Goal: Entertainment & Leisure: Consume media (video, audio)

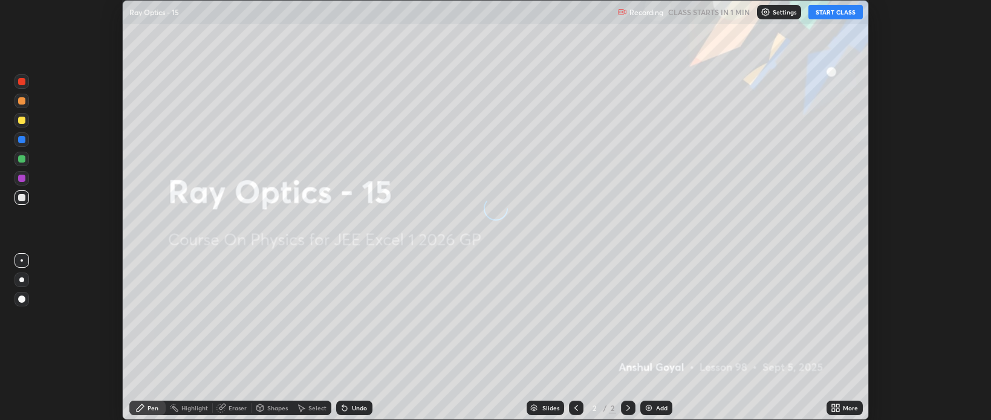
scroll to position [420, 991]
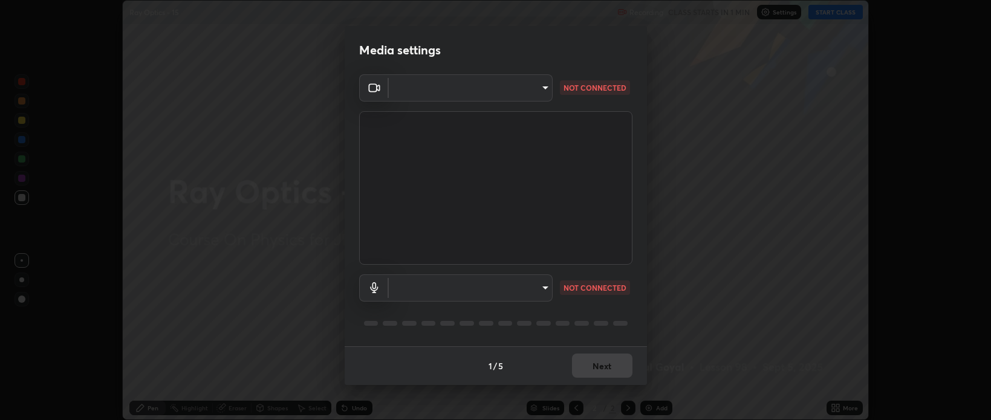
type input "bcb9d7dafccbd8d00e6ada9b6dd7e52ba20ca67bbbba0d0563dd421ab33f40a5"
type input "default"
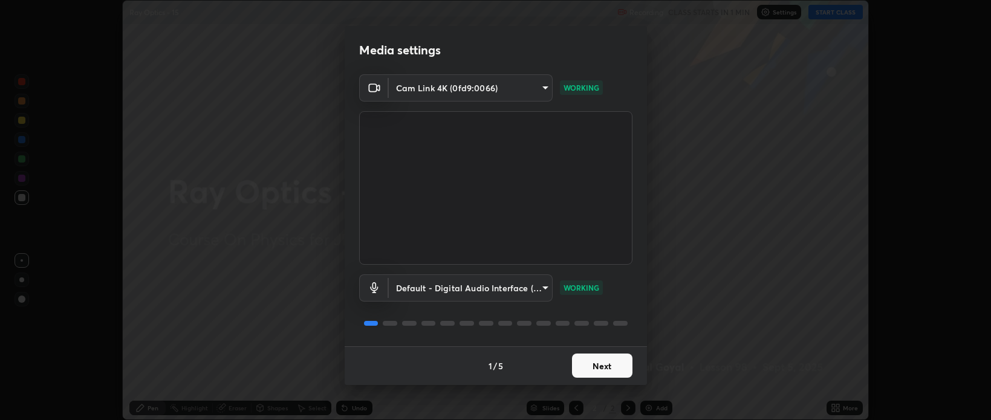
click at [603, 370] on button "Next" at bounding box center [602, 366] width 60 height 24
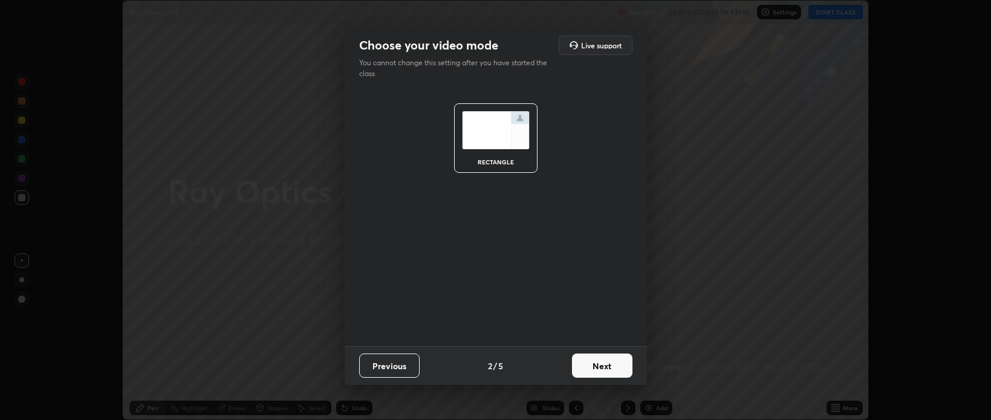
click at [605, 370] on button "Next" at bounding box center [602, 366] width 60 height 24
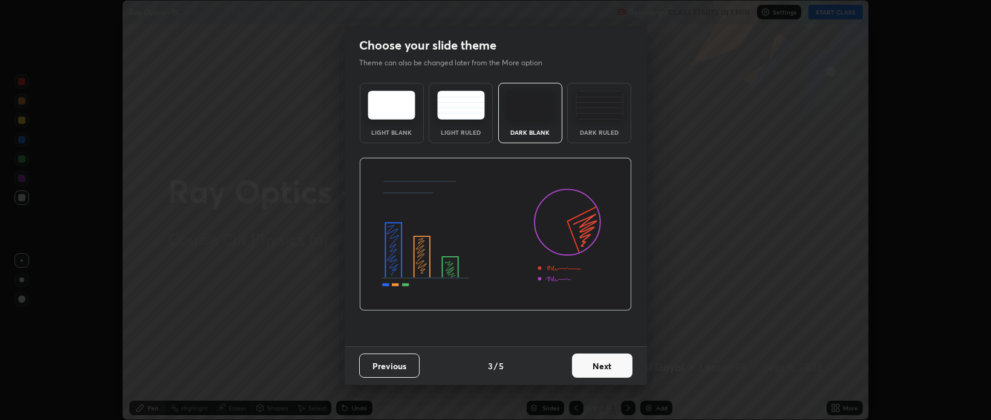
click at [624, 370] on button "Next" at bounding box center [602, 366] width 60 height 24
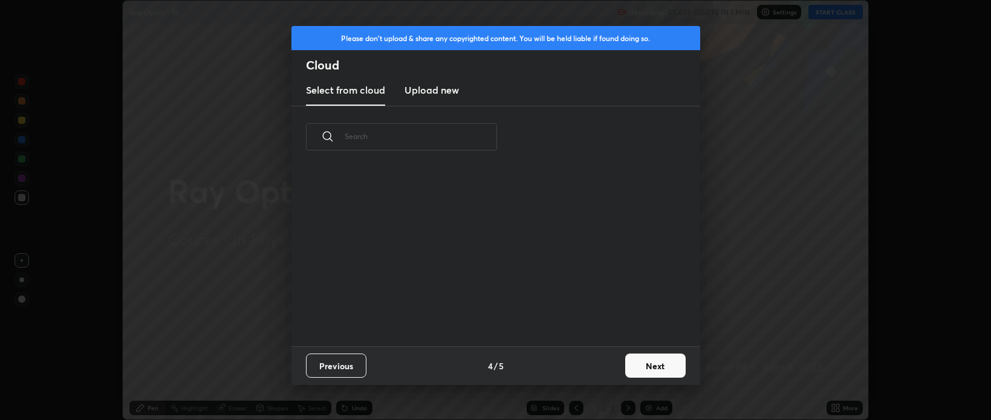
click at [645, 363] on button "Next" at bounding box center [655, 366] width 60 height 24
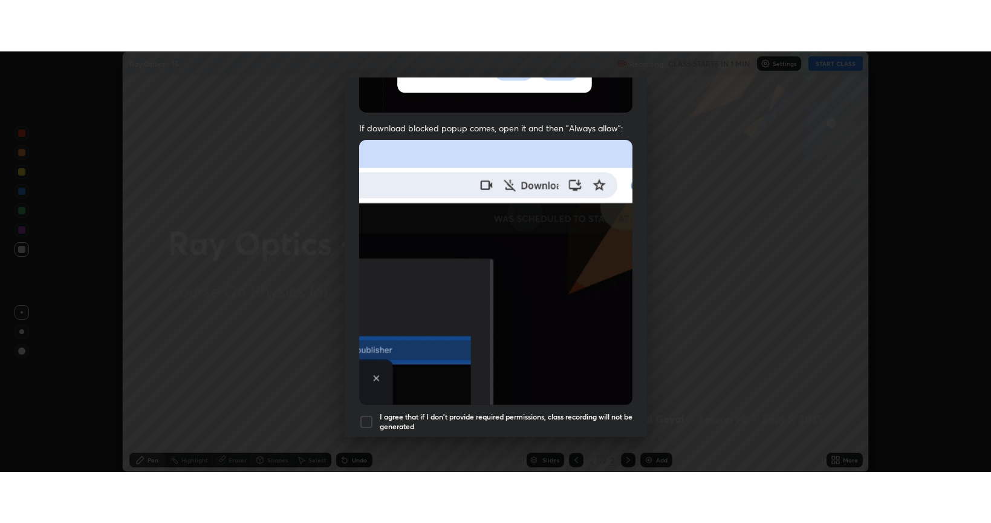
scroll to position [245, 0]
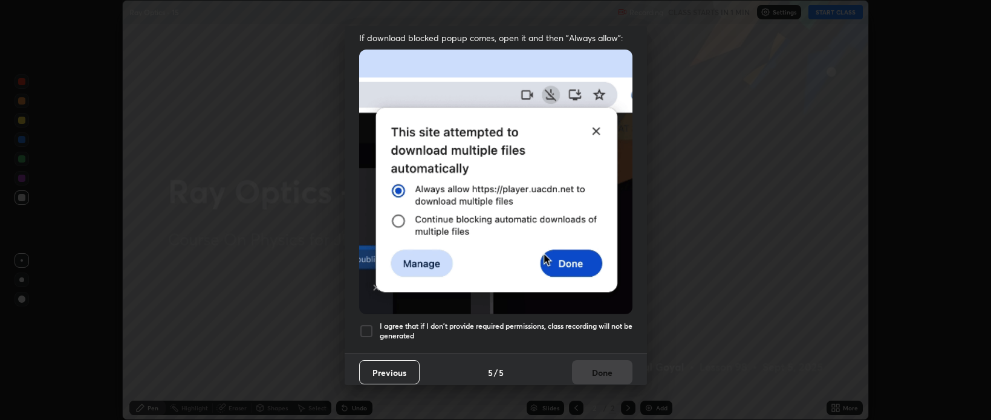
click at [537, 322] on h5 "I agree that if I don't provide required permissions, class recording will not …" at bounding box center [506, 331] width 253 height 19
click at [601, 366] on button "Done" at bounding box center [602, 373] width 60 height 24
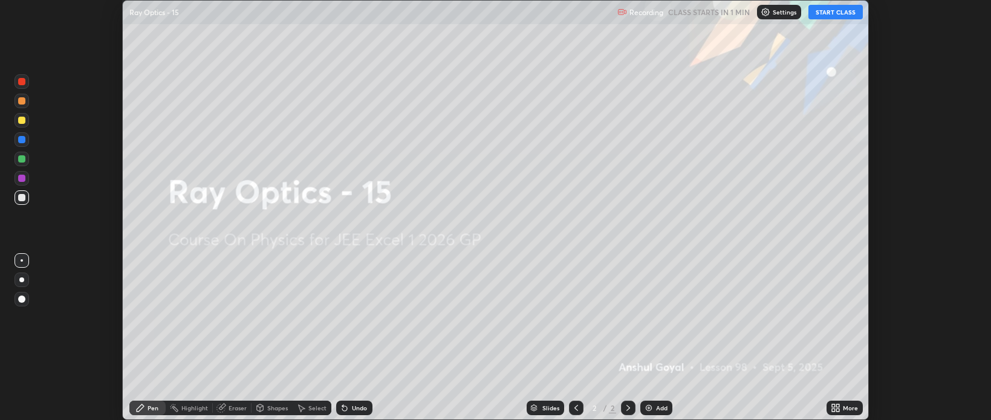
click at [834, 409] on icon at bounding box center [833, 410] width 3 height 3
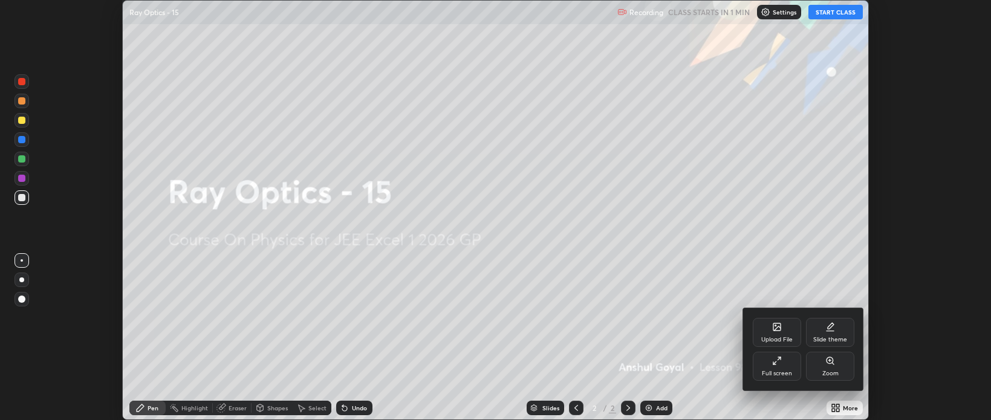
click at [780, 371] on div "Full screen" at bounding box center [777, 374] width 30 height 6
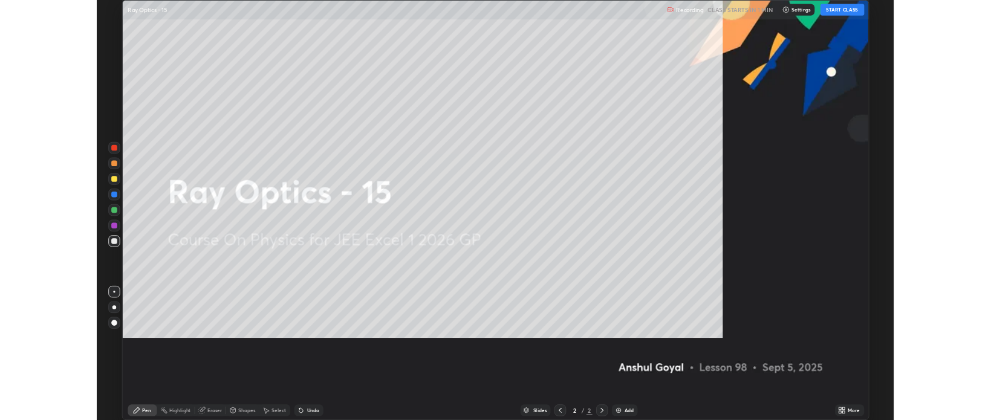
scroll to position [523, 991]
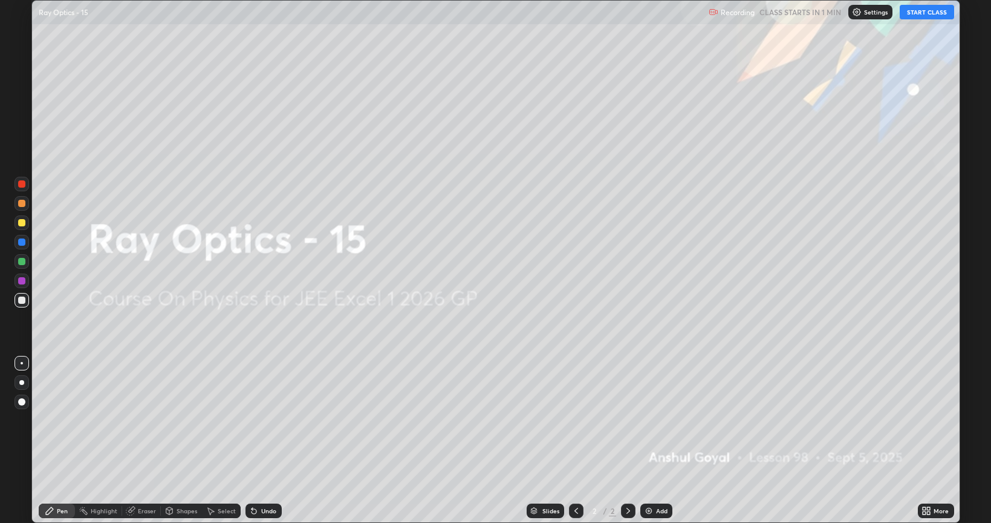
click at [916, 16] on button "START CLASS" at bounding box center [927, 12] width 54 height 15
click at [659, 420] on div "Add" at bounding box center [657, 510] width 32 height 15
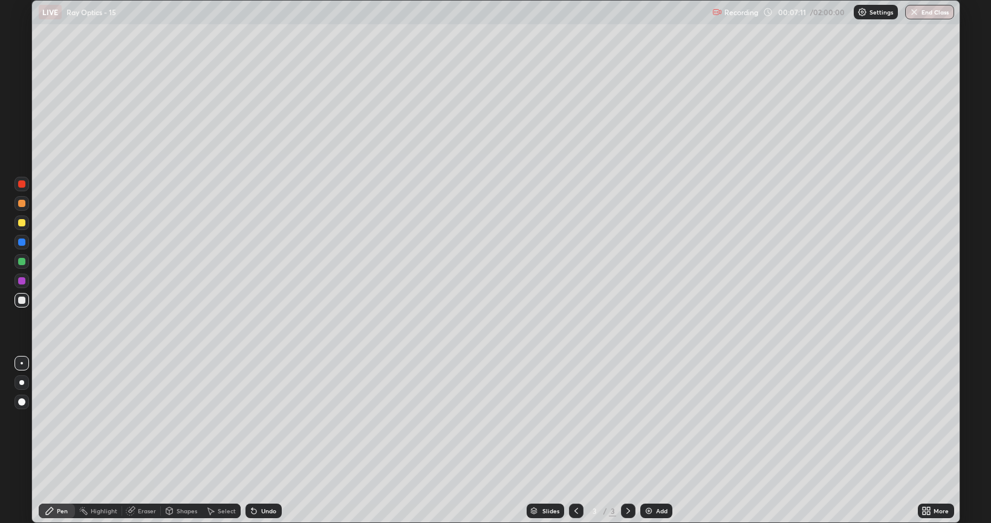
click at [149, 420] on div "Eraser" at bounding box center [147, 510] width 18 height 6
click at [22, 420] on icon at bounding box center [22, 469] width 7 height 6
click at [51, 420] on icon at bounding box center [50, 511] width 10 height 10
click at [23, 219] on div at bounding box center [21, 222] width 7 height 7
click at [21, 384] on div at bounding box center [21, 382] width 5 height 5
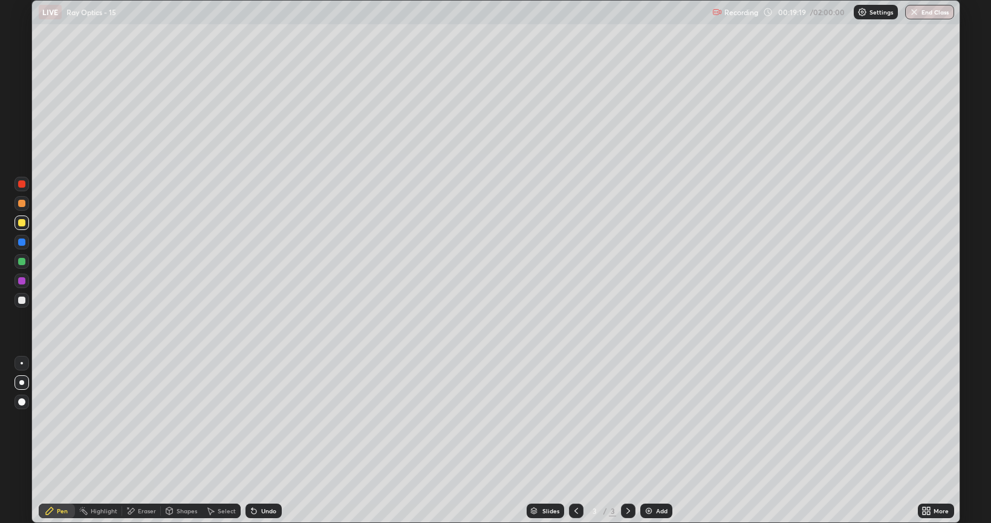
click at [930, 420] on icon at bounding box center [927, 511] width 10 height 10
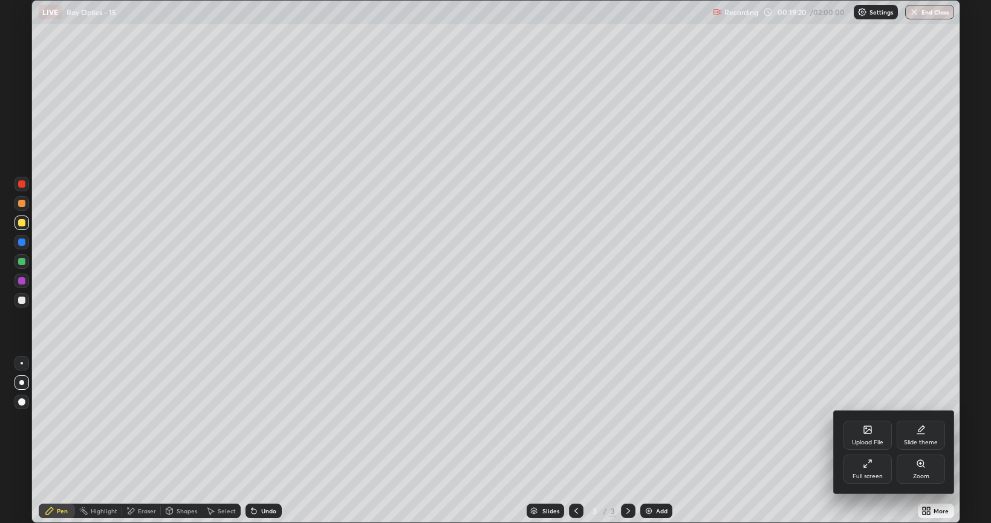
click at [850, 420] on div "Full screen" at bounding box center [868, 468] width 48 height 29
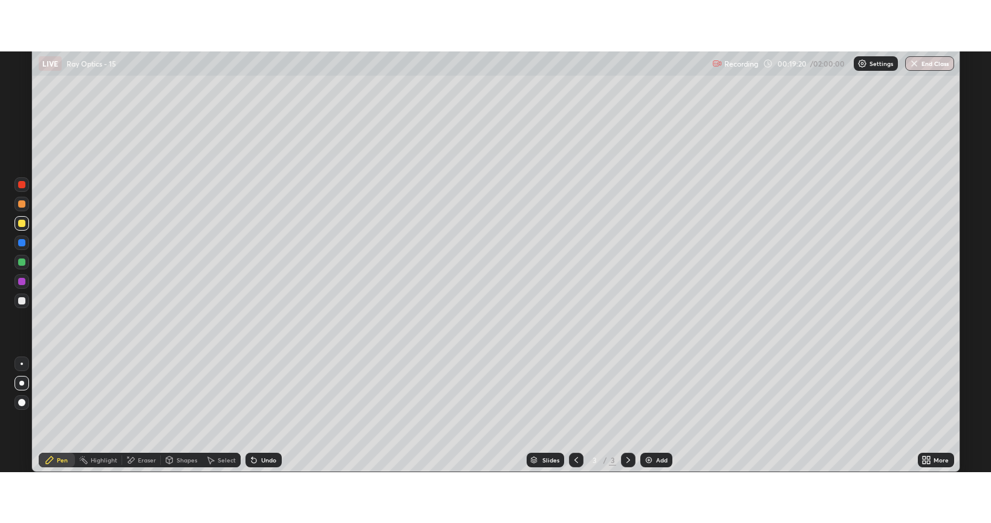
scroll to position [60066, 59495]
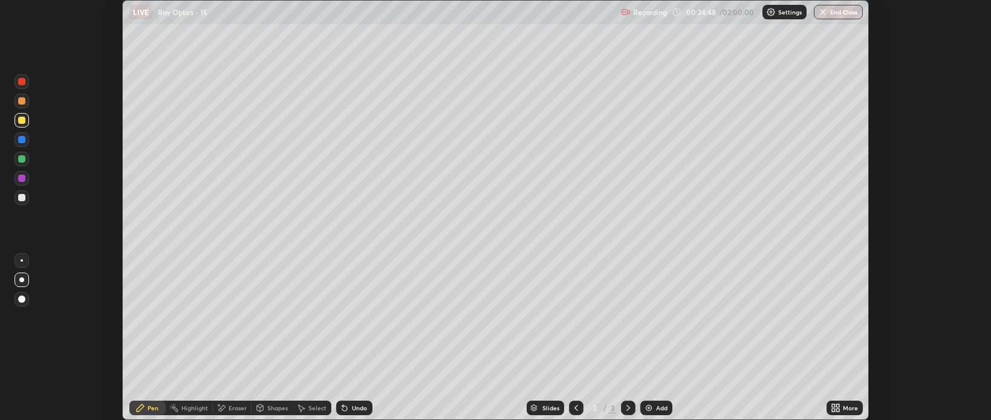
click at [838, 406] on icon at bounding box center [838, 406] width 3 height 3
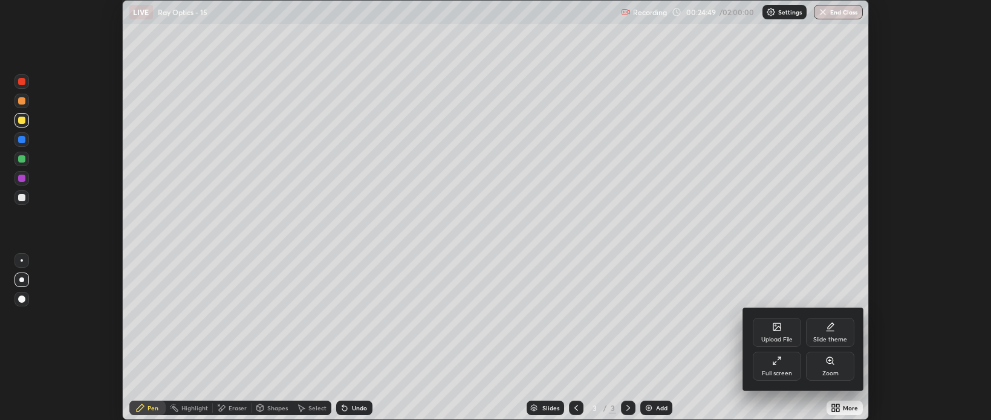
click at [777, 366] on div "Full screen" at bounding box center [777, 366] width 48 height 29
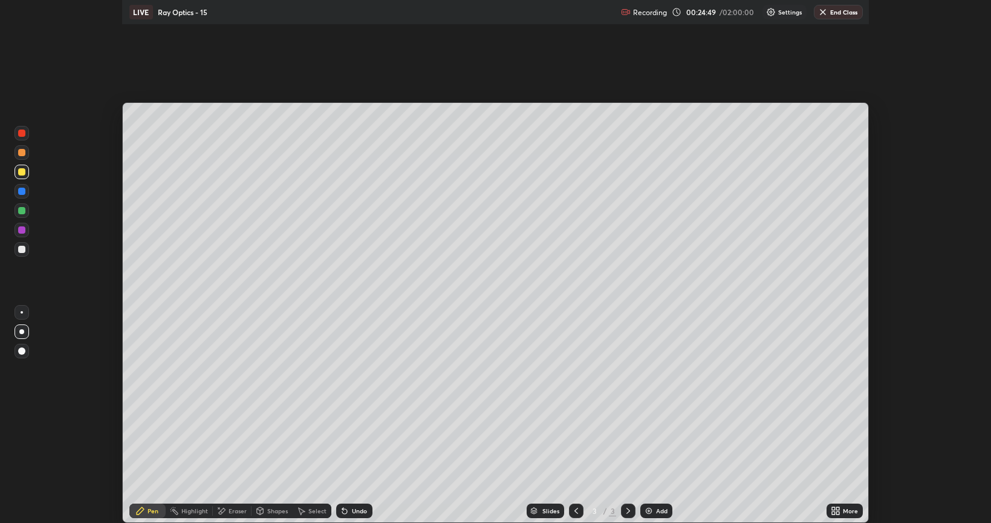
scroll to position [523, 991]
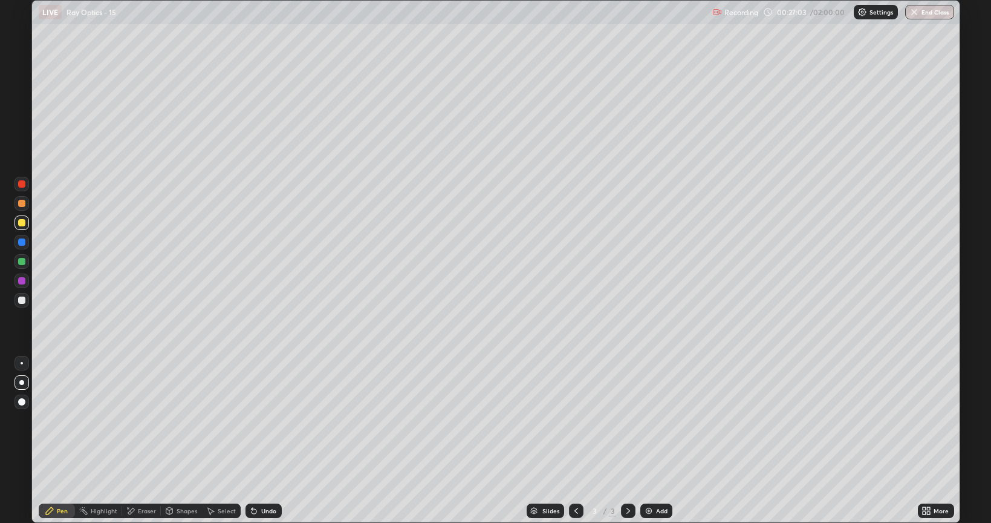
click at [783, 420] on div "Slides 3 / 3 Add" at bounding box center [600, 510] width 636 height 24
